Goal: Task Accomplishment & Management: Use online tool/utility

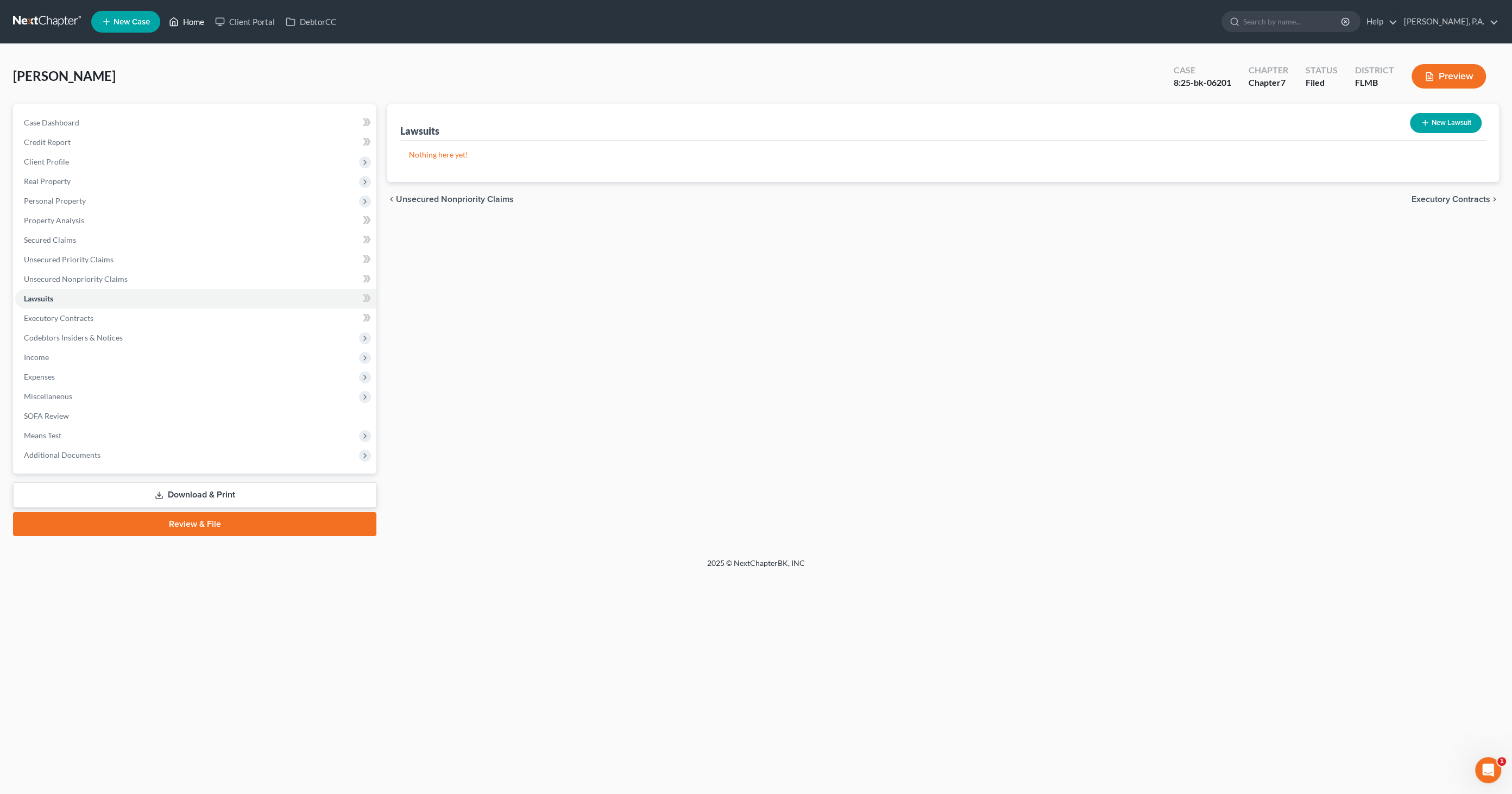
click at [189, 24] on link "Home" at bounding box center [187, 22] width 47 height 20
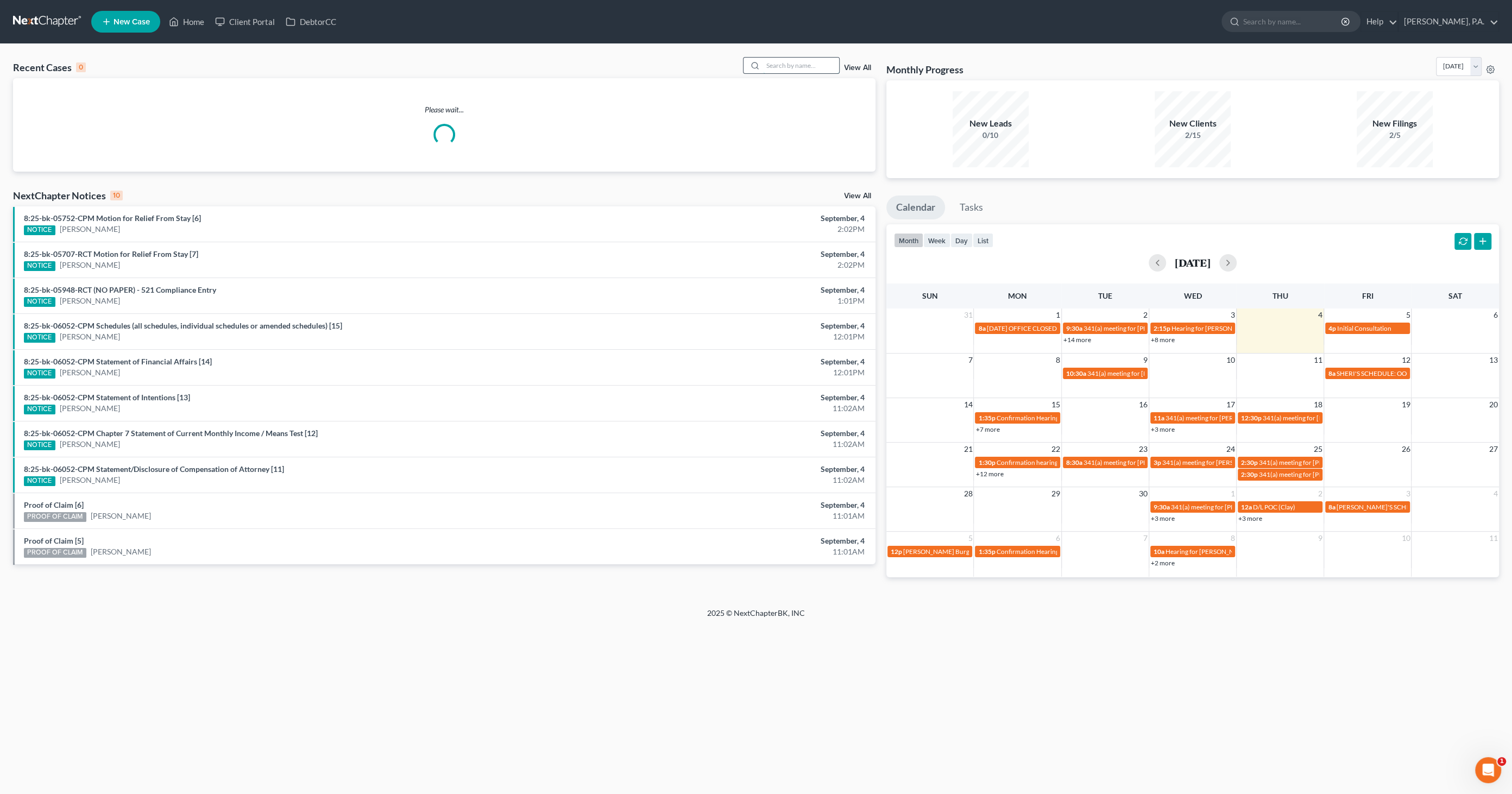
click at [808, 61] on input "search" at bounding box center [800, 65] width 76 height 16
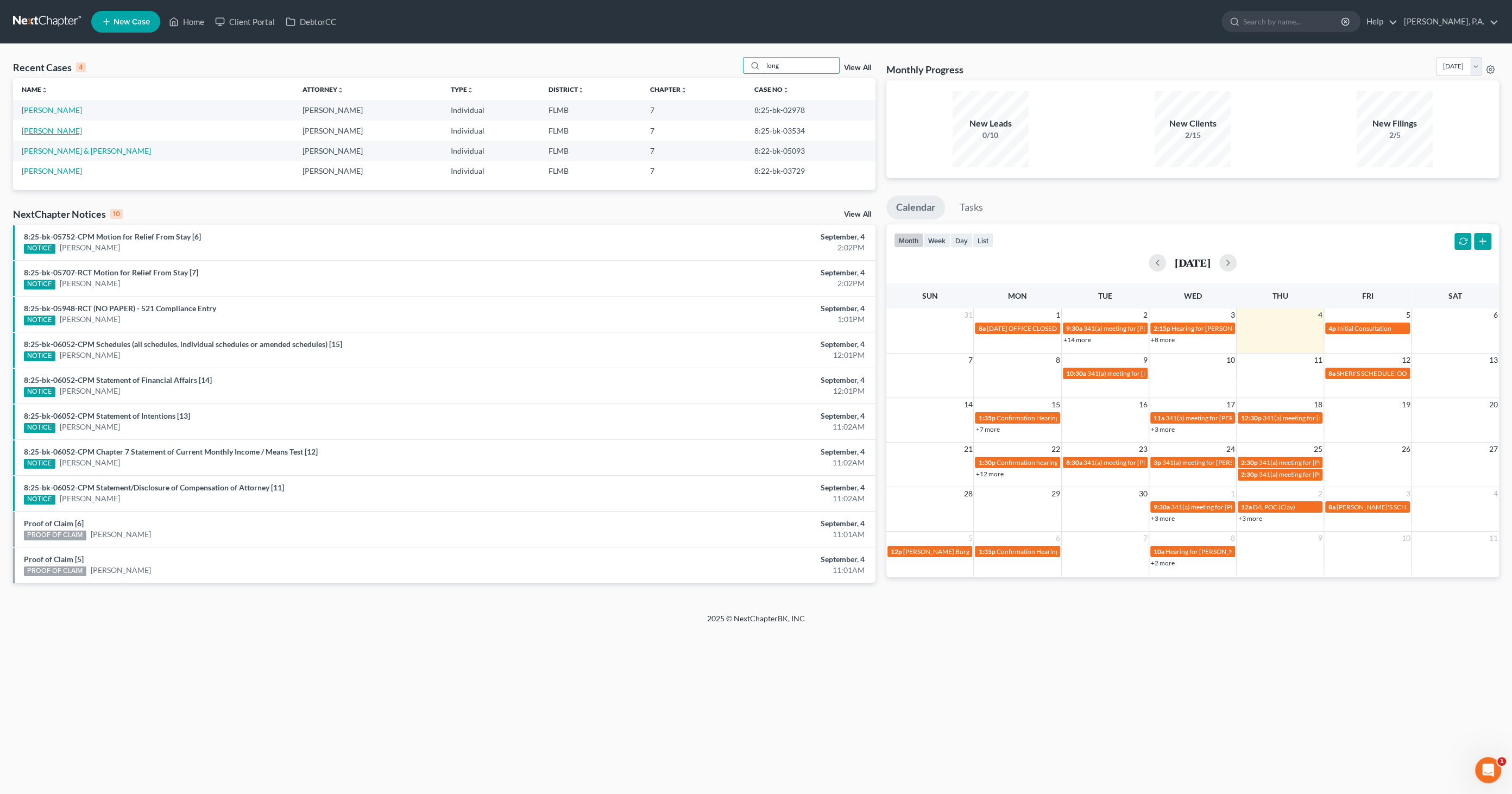
type input "long"
click at [57, 127] on link "[PERSON_NAME]" at bounding box center [52, 130] width 60 height 9
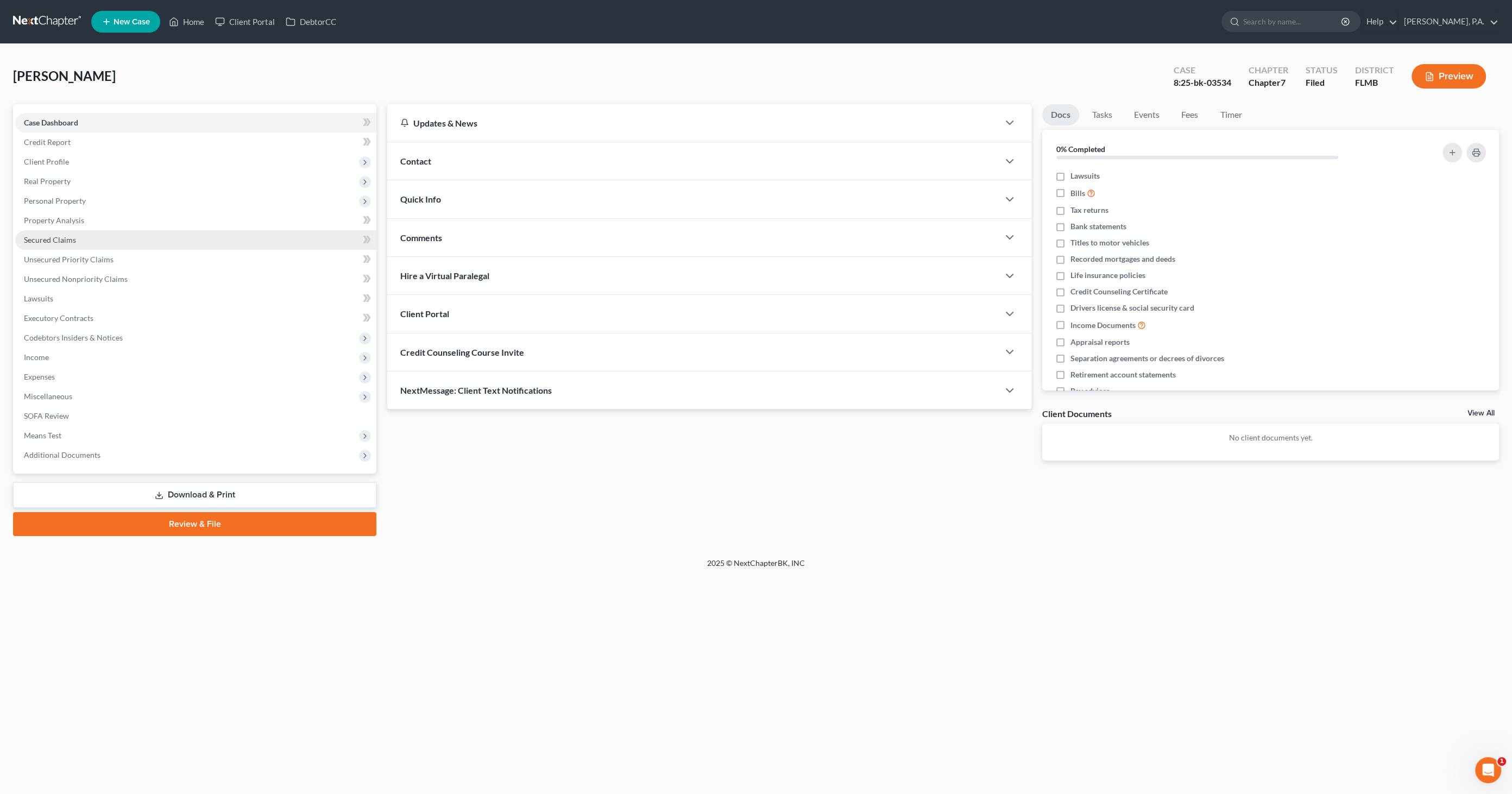
click at [52, 241] on span "Secured Claims" at bounding box center [50, 239] width 52 height 9
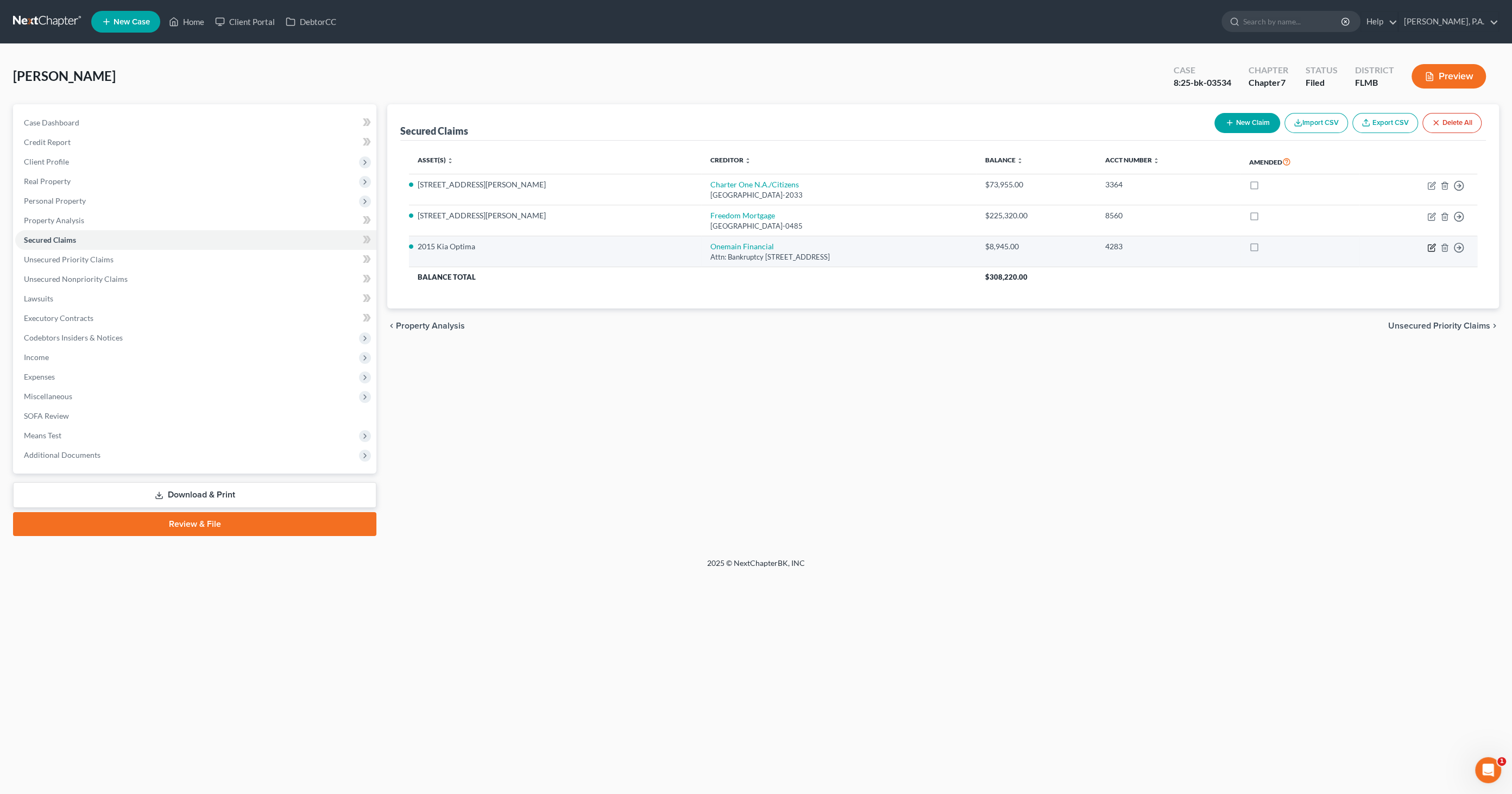
click at [1428, 244] on icon "button" at bounding box center [1431, 248] width 8 height 8
select select "15"
select select "0"
select select "2"
select select "0"
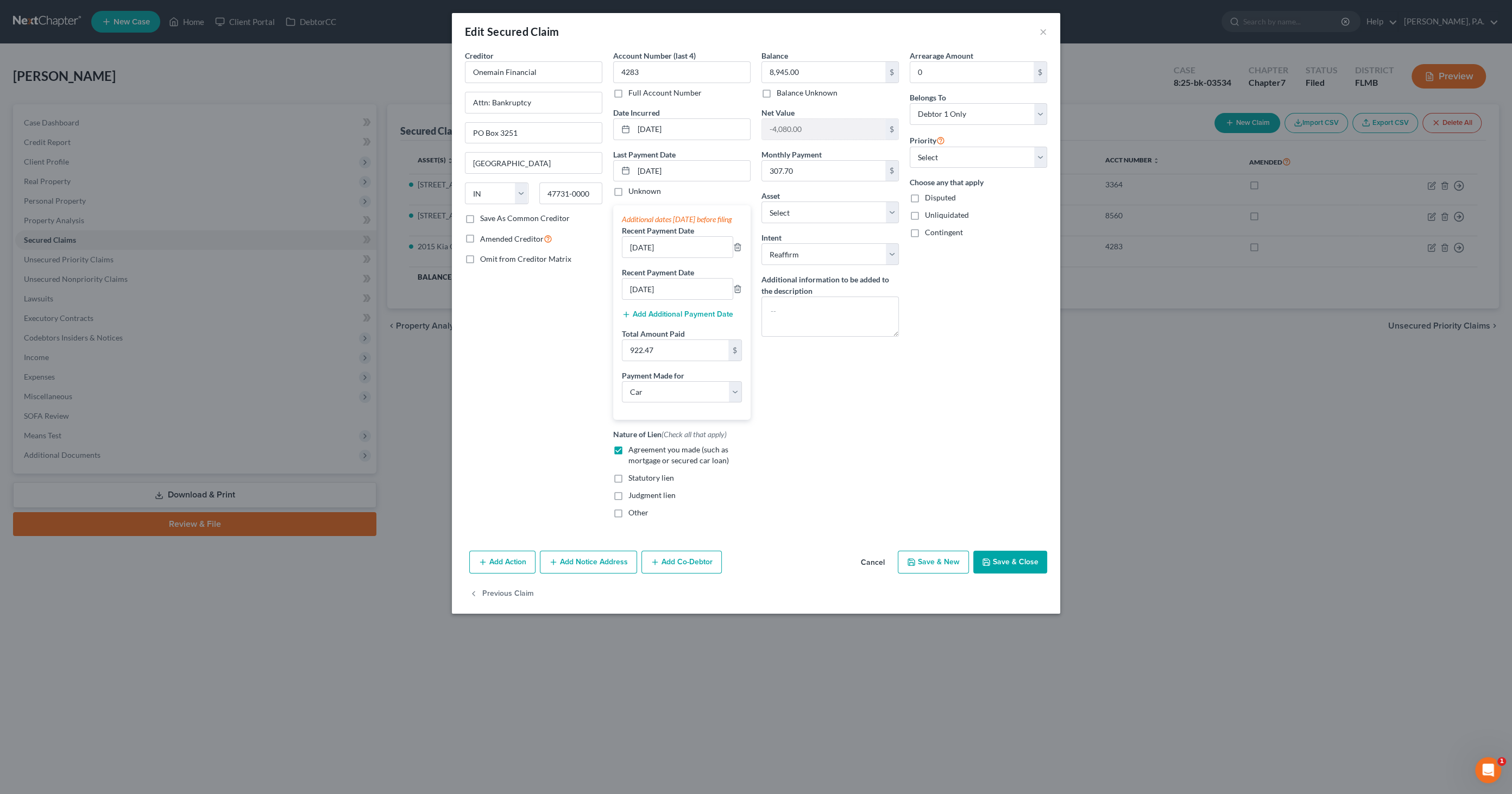
click at [872, 570] on button "Cancel" at bounding box center [873, 562] width 42 height 22
